Goal: Transaction & Acquisition: Book appointment/travel/reservation

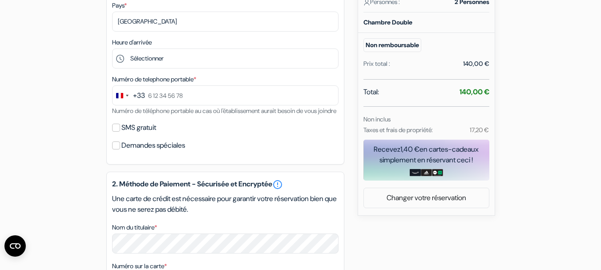
scroll to position [264, 0]
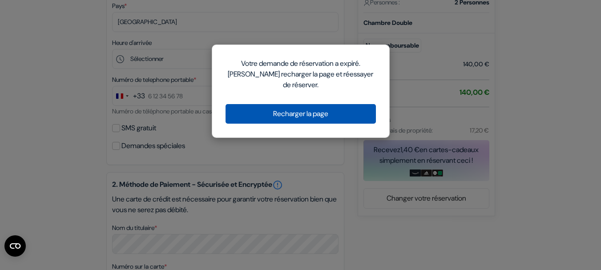
click at [332, 120] on button "Recharger la page" at bounding box center [301, 114] width 150 height 20
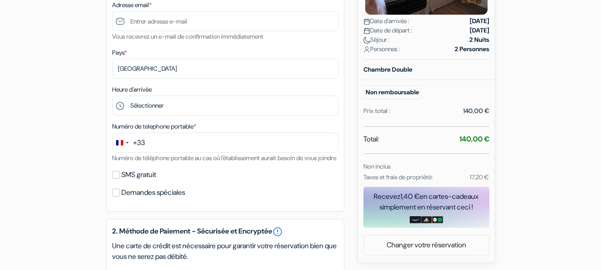
scroll to position [264, 0]
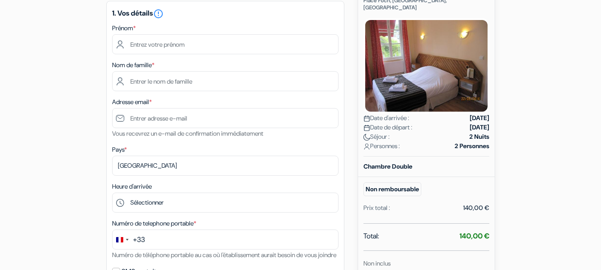
scroll to position [120, 0]
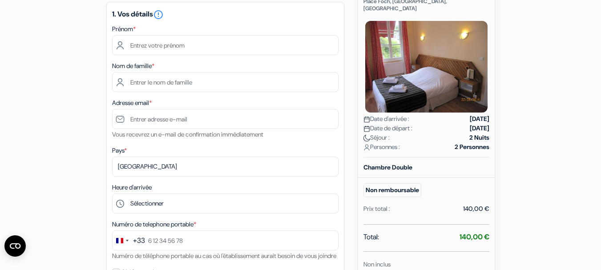
click at [568, 137] on form "Départ add_box La Taverne des Deux Augustins Place Foch, Étretat, France no_pla…" at bounding box center [300, 270] width 601 height 712
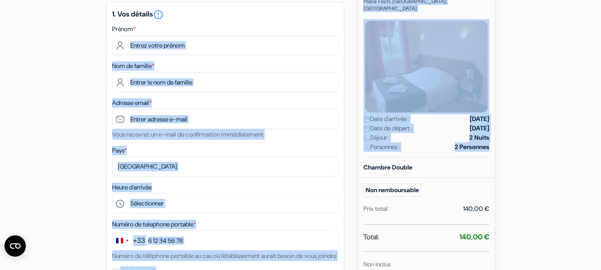
drag, startPoint x: 568, startPoint y: 137, endPoint x: 225, endPoint y: 50, distance: 354.0
click at [225, 50] on form "Départ add_box La Taverne des Deux Augustins Place Foch, Étretat, France no_pla…" at bounding box center [300, 270] width 601 height 712
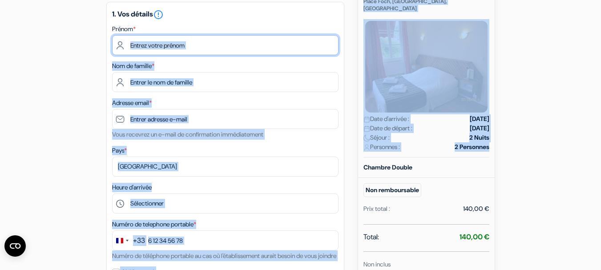
click at [225, 50] on input "text" at bounding box center [225, 45] width 227 height 20
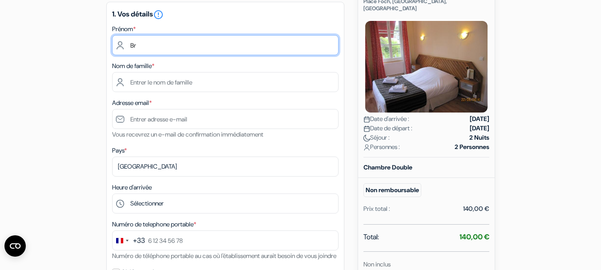
type input "B"
click at [153, 42] on input "Nina Brasselet" at bounding box center [225, 45] width 227 height 20
type input "Nina"
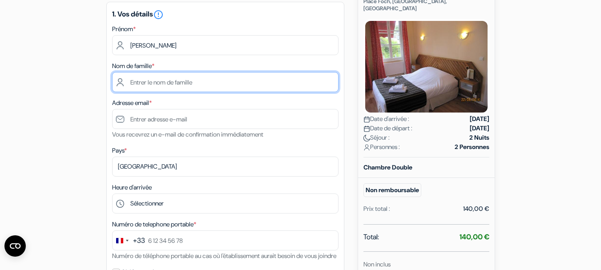
click at [178, 88] on input "text" at bounding box center [225, 82] width 227 height 20
type input "N"
type input "Brasselet"
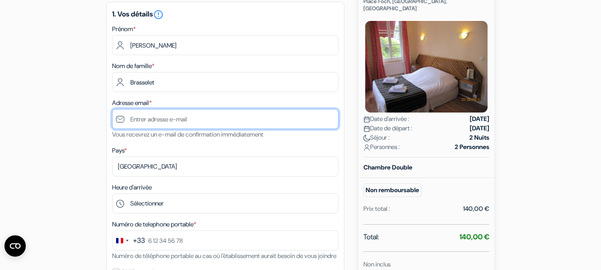
click at [192, 118] on input "text" at bounding box center [225, 119] width 227 height 20
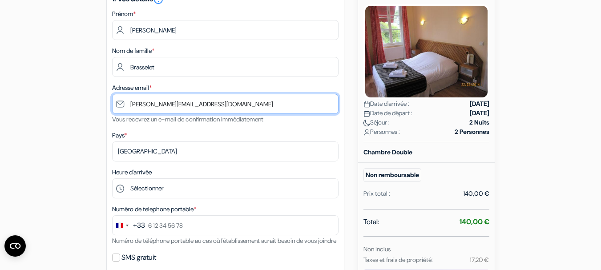
type input "nina.brasselet@hotmail.com"
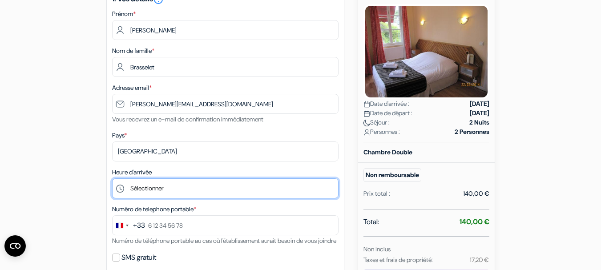
click at [191, 183] on select "Sélectionner 15:00 16:00 17:00 18:00 19:00 20:00" at bounding box center [225, 188] width 227 height 20
select select "15"
click at [112, 178] on select "Sélectionner 15:00 16:00 17:00 18:00 19:00 20:00" at bounding box center [225, 188] width 227 height 20
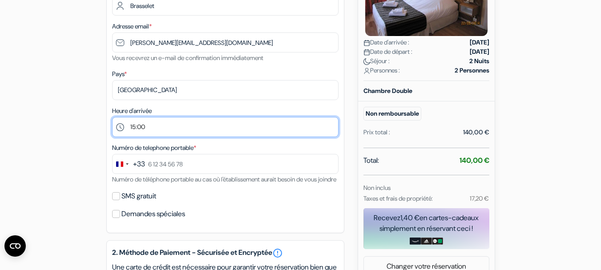
scroll to position [206, 0]
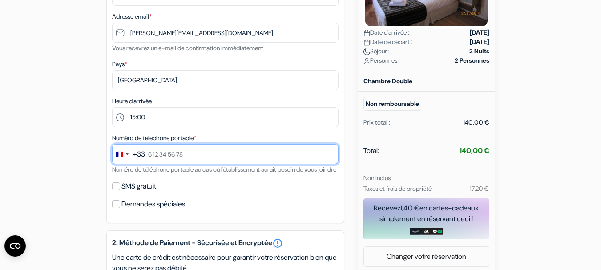
click at [184, 160] on input "text" at bounding box center [225, 154] width 227 height 20
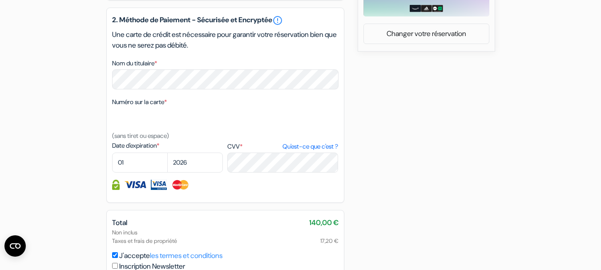
scroll to position [431, 0]
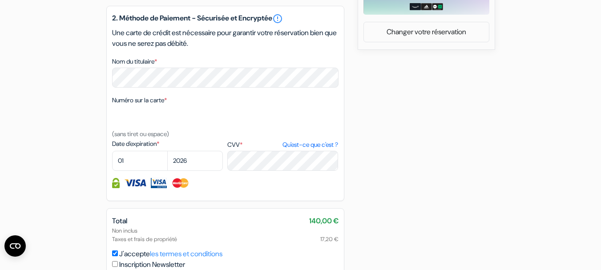
type input "0614531067"
select select "03"
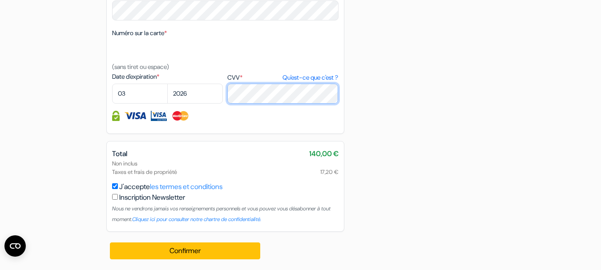
scroll to position [505, 0]
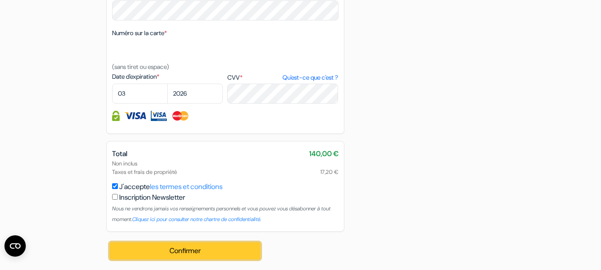
click at [242, 255] on button "Confirmer Loading..." at bounding box center [185, 251] width 151 height 17
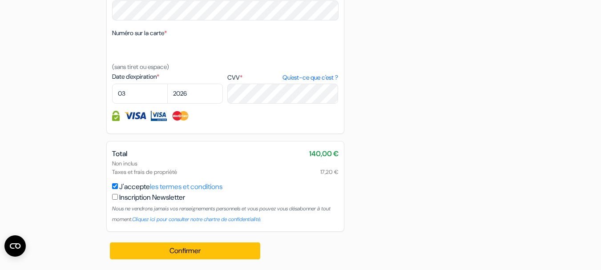
scroll to position [509, 0]
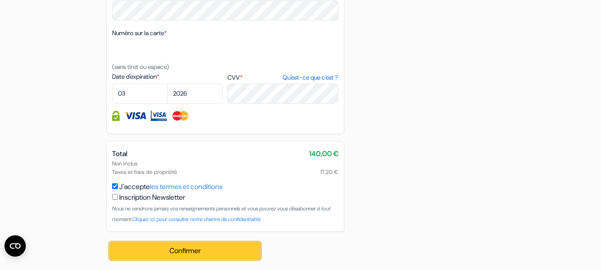
click at [228, 257] on button "Confirmer Loading..." at bounding box center [185, 251] width 151 height 17
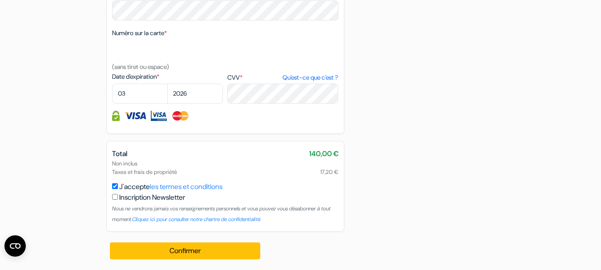
click at [115, 196] on input "checkbox" at bounding box center [115, 197] width 6 height 6
checkbox input "false"
click at [255, 105] on div "2. Méthode de Paiement - Sécurisée et Encryptée error_outline Une carte de créd…" at bounding box center [225, 36] width 238 height 195
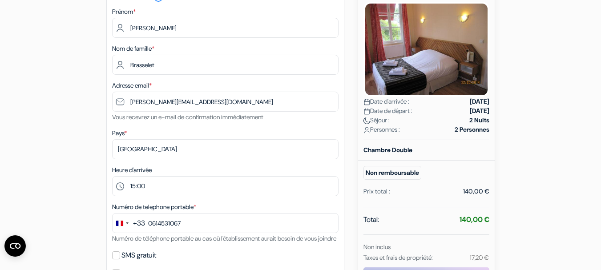
scroll to position [0, 0]
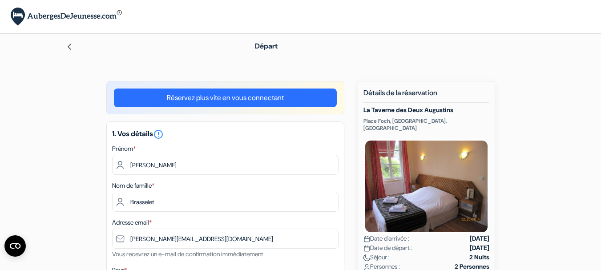
click at [50, 10] on img at bounding box center [66, 17] width 111 height 18
